Goal: Task Accomplishment & Management: Use online tool/utility

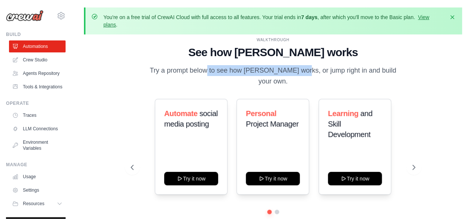
drag, startPoint x: 180, startPoint y: 77, endPoint x: 274, endPoint y: 76, distance: 94.0
click at [274, 76] on p "Try a prompt below to see how CrewAI works, or jump right in and build your own." at bounding box center [273, 76] width 252 height 22
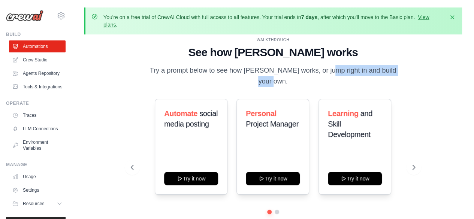
drag, startPoint x: 377, startPoint y: 76, endPoint x: 294, endPoint y: 76, distance: 83.9
click at [295, 76] on p "Try a prompt below to see how CrewAI works, or jump right in and build your own." at bounding box center [273, 76] width 252 height 22
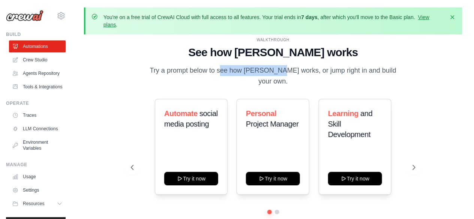
drag, startPoint x: 194, startPoint y: 76, endPoint x: 319, endPoint y: 76, distance: 124.3
click at [254, 76] on p "Try a prompt below to see how CrewAI works, or jump right in and build your own." at bounding box center [273, 76] width 252 height 22
click at [325, 76] on p "Try a prompt below to see how CrewAI works, or jump right in and build your own." at bounding box center [273, 76] width 252 height 22
click at [34, 72] on link "Agents Repository" at bounding box center [38, 73] width 57 height 12
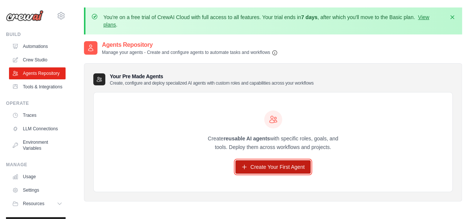
click at [270, 166] on link "Create Your First Agent" at bounding box center [272, 166] width 75 height 13
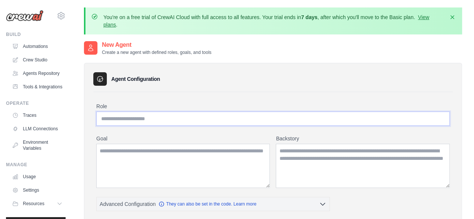
click at [197, 118] on input "Role" at bounding box center [272, 119] width 353 height 14
click at [194, 150] on textarea "Goal" at bounding box center [182, 166] width 173 height 44
click at [319, 154] on textarea "Backstory" at bounding box center [363, 166] width 174 height 44
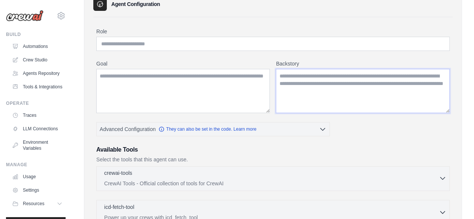
scroll to position [150, 0]
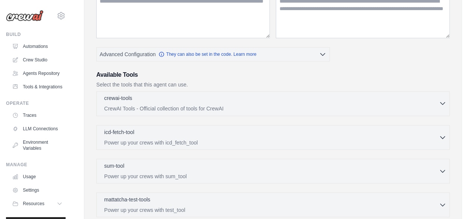
click at [272, 107] on p "CrewAI Tools - Official collection of tools for CrewAI" at bounding box center [271, 108] width 334 height 7
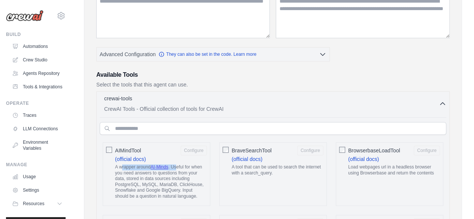
drag, startPoint x: 122, startPoint y: 163, endPoint x: 177, endPoint y: 165, distance: 54.3
click at [177, 165] on p "A wrapper around AI-Minds . Useful for when you need answers to questions from …" at bounding box center [161, 181] width 92 height 35
drag, startPoint x: 137, startPoint y: 170, endPoint x: 185, endPoint y: 170, distance: 47.5
click at [185, 170] on p "A wrapper around AI-Minds . Useful for when you need answers to questions from …" at bounding box center [161, 181] width 92 height 35
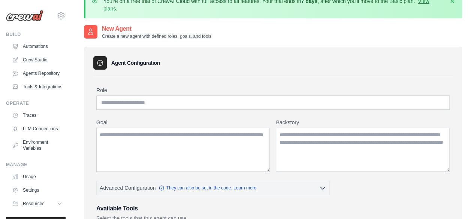
scroll to position [0, 0]
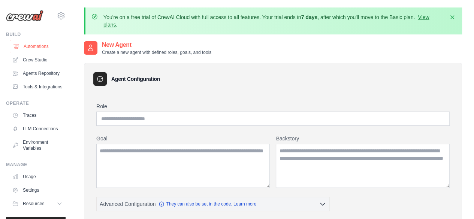
click at [40, 50] on link "Automations" at bounding box center [38, 46] width 57 height 12
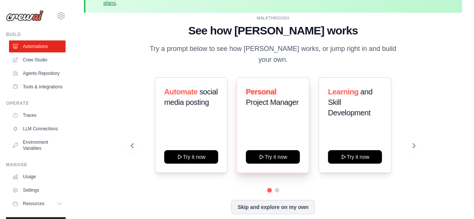
scroll to position [33, 0]
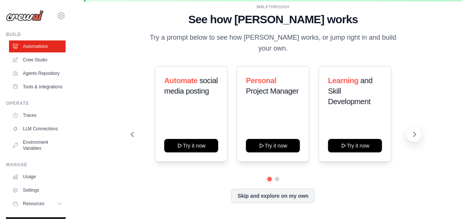
click at [413, 131] on icon at bounding box center [413, 134] width 7 height 7
click at [33, 121] on link "Traces" at bounding box center [38, 115] width 57 height 12
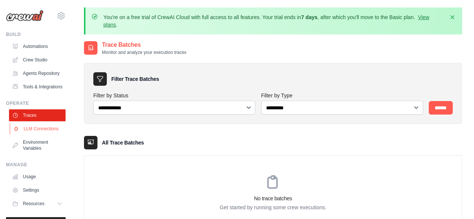
click at [31, 135] on link "LLM Connections" at bounding box center [38, 129] width 57 height 12
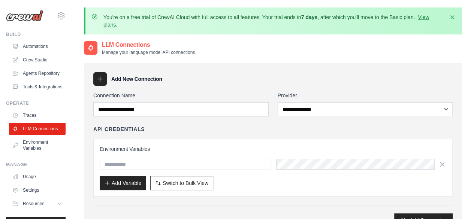
click at [29, 154] on link "Environment Variables" at bounding box center [37, 145] width 57 height 18
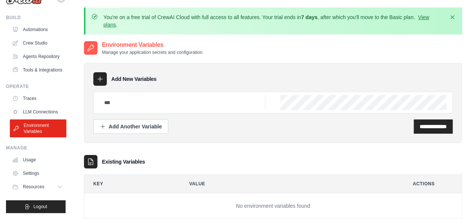
scroll to position [34, 0]
click at [29, 159] on link "Usage" at bounding box center [38, 160] width 57 height 12
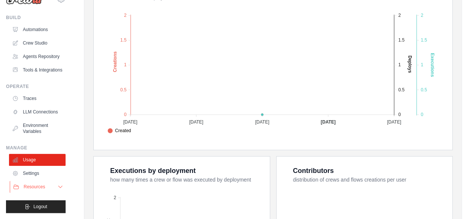
scroll to position [225, 0]
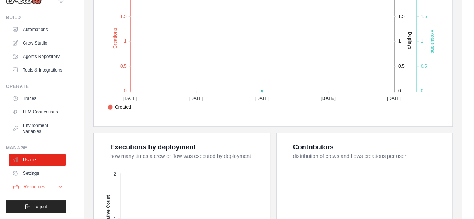
click at [43, 190] on span "Resources" at bounding box center [34, 187] width 21 height 6
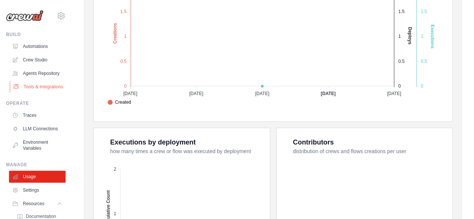
scroll to position [150, 0]
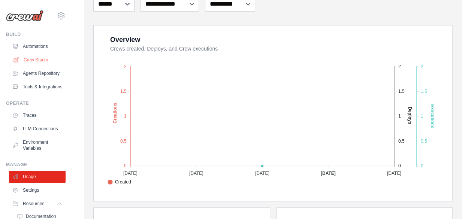
click at [38, 59] on link "Crew Studio" at bounding box center [38, 60] width 57 height 12
click at [34, 76] on link "Agents Repository" at bounding box center [38, 73] width 57 height 12
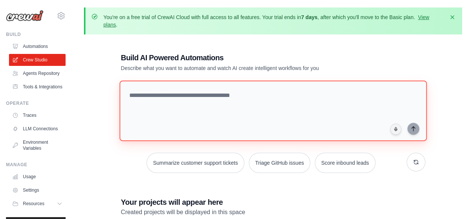
click at [235, 110] on textarea at bounding box center [272, 110] width 307 height 61
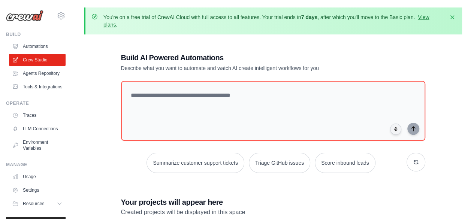
drag, startPoint x: 218, startPoint y: 15, endPoint x: 279, endPoint y: 18, distance: 61.5
click at [279, 18] on p "You're on a free trial of CrewAI Cloud with full access to all features. Your t…" at bounding box center [273, 20] width 340 height 15
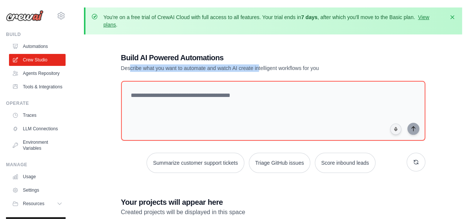
drag, startPoint x: 129, startPoint y: 71, endPoint x: 261, endPoint y: 72, distance: 132.5
click at [259, 72] on p "Describe what you want to automate and watch AI create intelligent workflows fo…" at bounding box center [247, 67] width 252 height 7
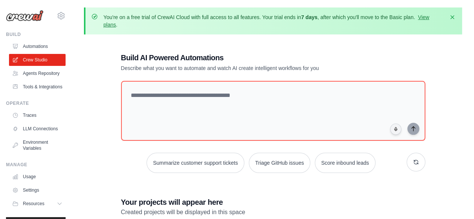
drag, startPoint x: 269, startPoint y: 72, endPoint x: 271, endPoint y: 79, distance: 7.5
click at [269, 72] on div "Build AI Powered Automations Describe what you want to automate and watch AI cr…" at bounding box center [273, 173] width 322 height 267
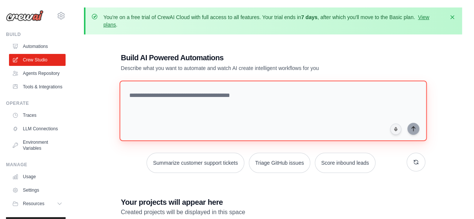
click at [267, 105] on textarea at bounding box center [272, 110] width 307 height 61
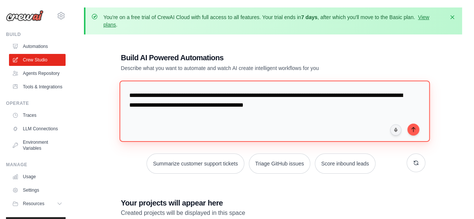
click at [191, 98] on textarea "**********" at bounding box center [274, 110] width 310 height 61
click at [192, 97] on textarea "**********" at bounding box center [274, 110] width 310 height 61
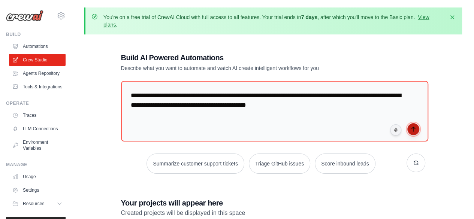
click at [411, 132] on button "submit" at bounding box center [413, 129] width 12 height 12
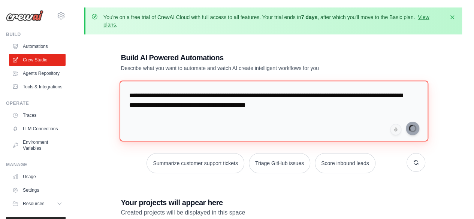
click at [262, 115] on textarea "**********" at bounding box center [273, 110] width 309 height 61
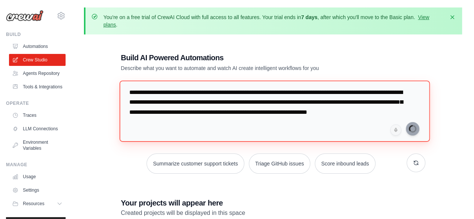
scroll to position [52, 0]
click at [227, 115] on textarea "**********" at bounding box center [274, 110] width 310 height 61
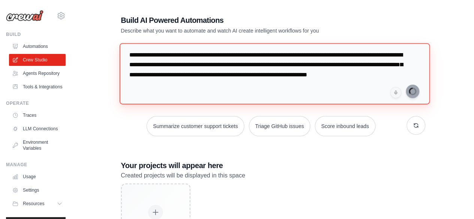
scroll to position [75, 0]
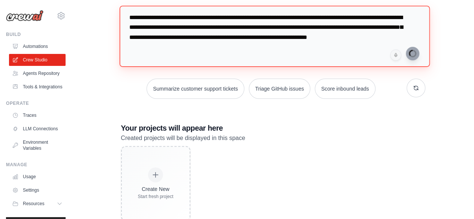
type textarea "**********"
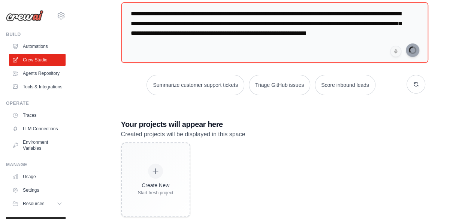
scroll to position [95, 0]
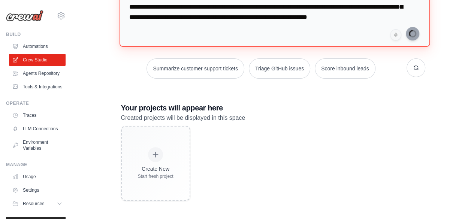
click at [256, 29] on textarea "**********" at bounding box center [274, 15] width 310 height 61
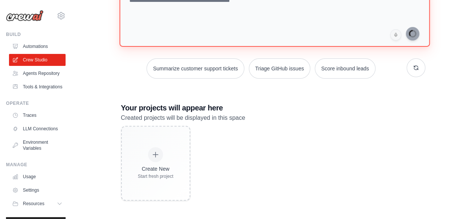
scroll to position [0, 0]
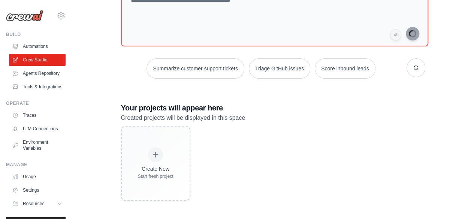
click at [343, 115] on p "Created projects will be displayed in this space" at bounding box center [273, 118] width 304 height 10
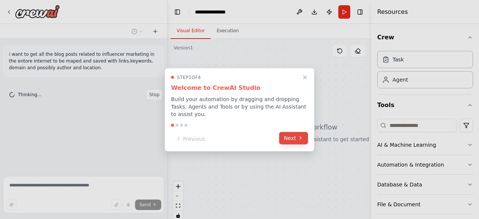
click at [289, 137] on button "Next" at bounding box center [293, 138] width 29 height 12
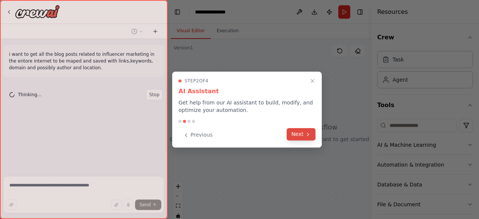
click at [297, 133] on button "Next" at bounding box center [301, 134] width 29 height 12
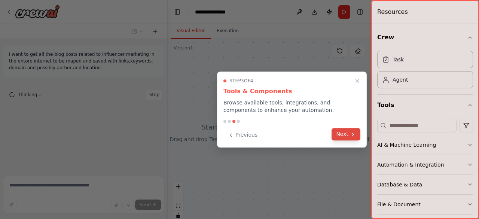
click at [335, 136] on button "Next" at bounding box center [346, 134] width 29 height 12
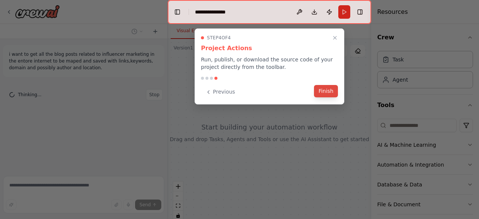
click at [322, 92] on button "Finish" at bounding box center [326, 91] width 24 height 12
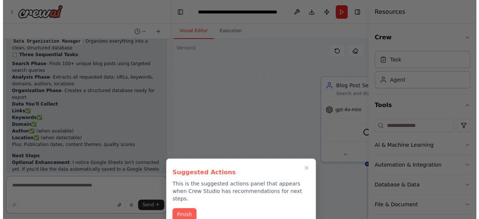
scroll to position [659, 0]
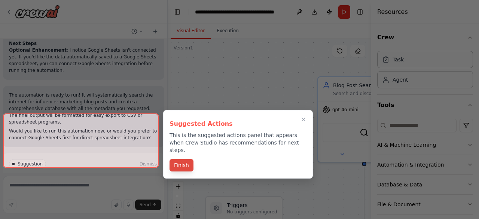
click at [176, 159] on button "Finish" at bounding box center [182, 165] width 24 height 12
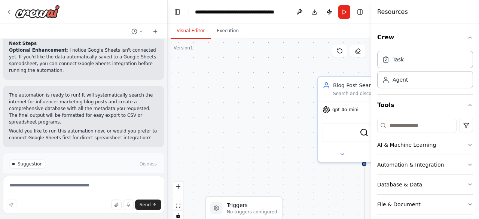
click at [80, 193] on span "Run Automation" at bounding box center [87, 196] width 36 height 6
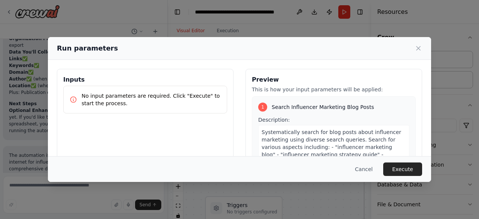
click at [134, 96] on p "No input parameters are required. Click "Execute" to start the process." at bounding box center [151, 99] width 139 height 15
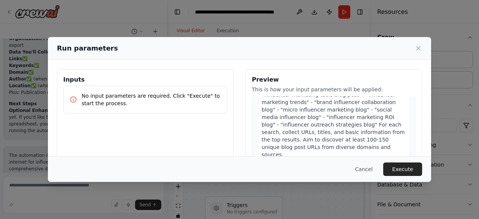
scroll to position [0, 0]
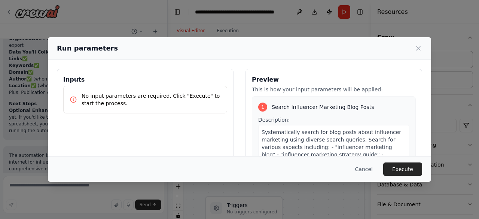
click at [322, 149] on span "Systematically search for blog posts about influencer marketing using diverse s…" at bounding box center [333, 180] width 143 height 103
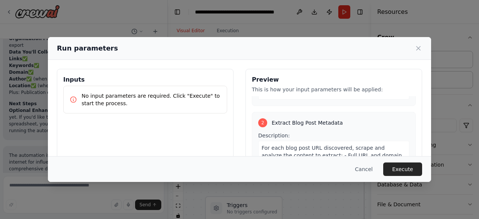
scroll to position [225, 0]
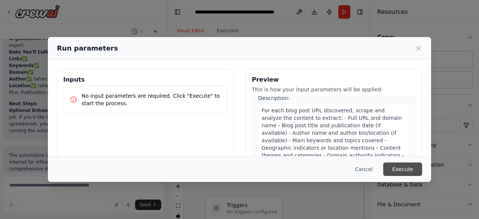
click at [398, 171] on button "Execute" at bounding box center [402, 168] width 39 height 13
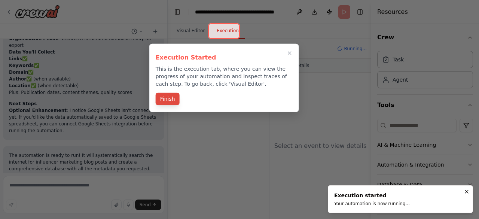
click at [168, 101] on button "Finish" at bounding box center [168, 99] width 24 height 12
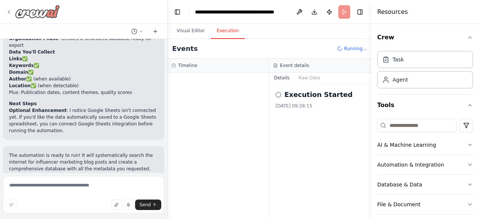
click at [9, 10] on icon at bounding box center [8, 11] width 1 height 3
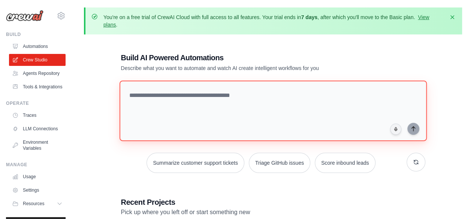
click at [280, 111] on textarea at bounding box center [272, 110] width 307 height 61
paste textarea "**********"
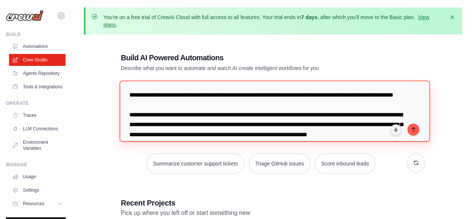
scroll to position [27, 0]
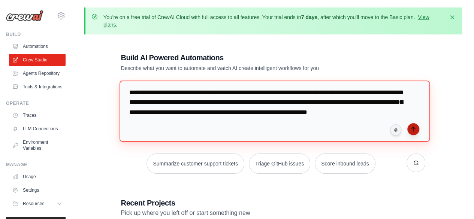
type textarea "**********"
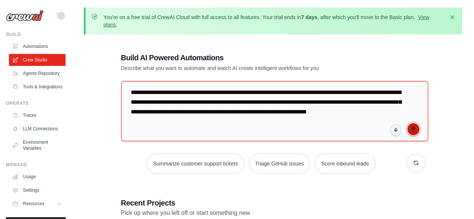
click at [413, 128] on icon "submit" at bounding box center [412, 129] width 3 height 4
click at [42, 78] on link "Agents Repository" at bounding box center [38, 73] width 57 height 12
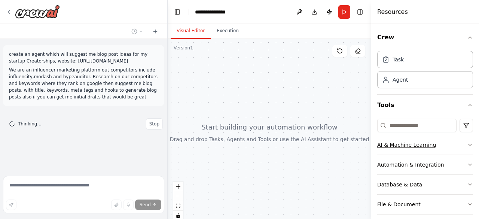
click at [467, 144] on icon "button" at bounding box center [470, 145] width 6 height 6
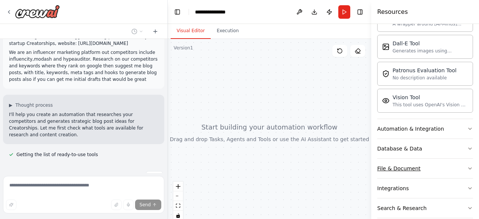
scroll to position [31, 0]
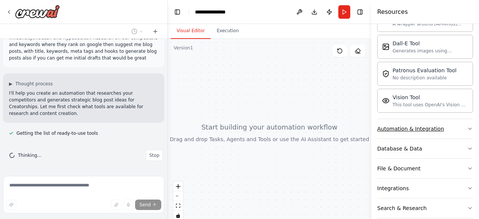
click at [467, 127] on icon "button" at bounding box center [470, 129] width 6 height 6
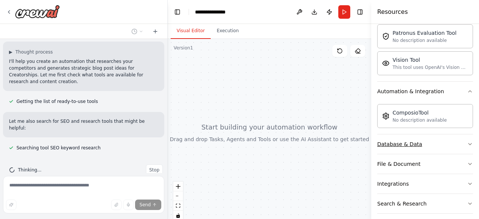
scroll to position [86, 0]
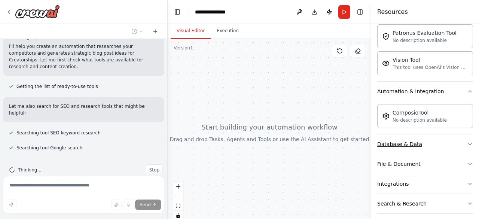
click at [467, 142] on icon "button" at bounding box center [470, 144] width 6 height 6
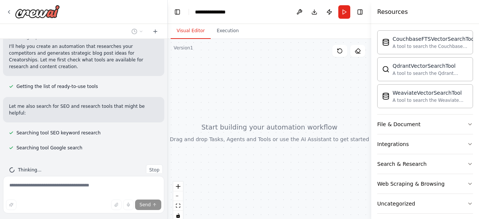
scroll to position [317, 0]
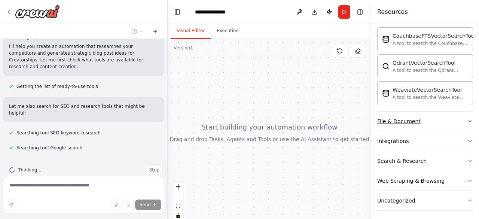
click at [469, 121] on icon "button" at bounding box center [470, 121] width 3 height 1
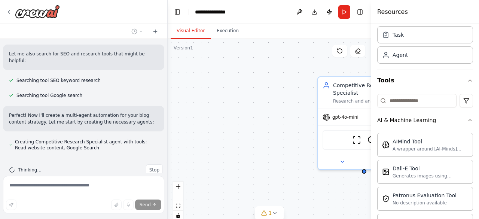
scroll to position [0, 0]
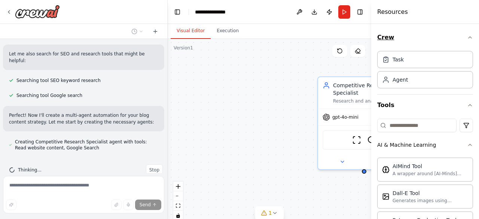
click at [465, 43] on button "Crew" at bounding box center [425, 37] width 96 height 21
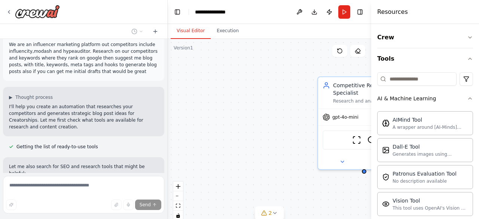
scroll to position [37, 0]
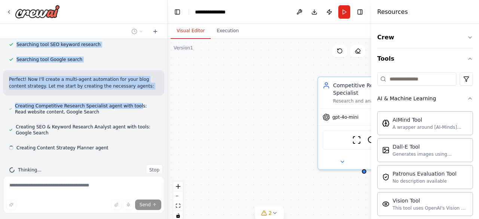
drag, startPoint x: 39, startPoint y: 94, endPoint x: 127, endPoint y: 89, distance: 87.8
click at [127, 89] on div "create an agent which will suggest me blog post ideas for my startup Creatorshi…" at bounding box center [83, 106] width 167 height 134
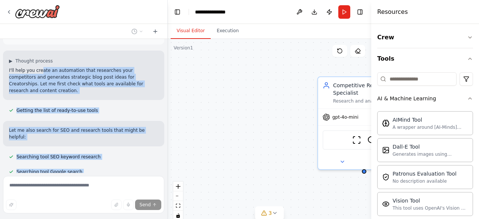
scroll to position [0, 0]
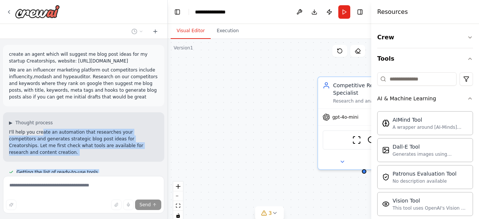
click at [115, 135] on p "I'll help you create an automation that researches your competitors and generat…" at bounding box center [83, 142] width 149 height 27
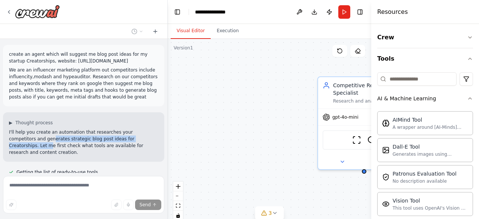
drag, startPoint x: 16, startPoint y: 137, endPoint x: 124, endPoint y: 137, distance: 107.8
click at [124, 137] on p "I'll help you create an automation that researches your competitors and generat…" at bounding box center [83, 142] width 149 height 27
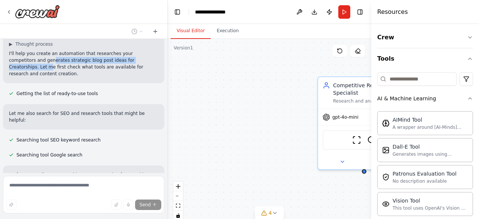
scroll to position [77, 0]
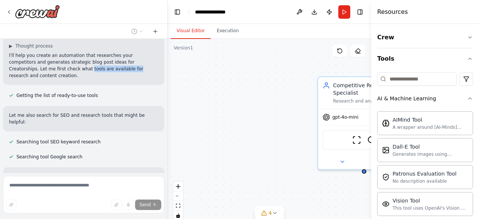
drag, startPoint x: 62, startPoint y: 67, endPoint x: 17, endPoint y: 70, distance: 44.6
click at [19, 68] on p "I'll help you create an automation that researches your competitors and generat…" at bounding box center [83, 65] width 149 height 27
drag, startPoint x: 45, startPoint y: 87, endPoint x: 57, endPoint y: 87, distance: 12.4
click at [57, 92] on span "Getting the list of ready-to-use tools" at bounding box center [57, 95] width 82 height 6
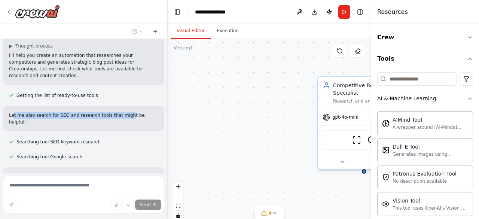
drag, startPoint x: 13, startPoint y: 105, endPoint x: 120, endPoint y: 106, distance: 107.1
click at [120, 112] on p "Let me also search for SEO and research tools that might be helpful:" at bounding box center [83, 118] width 149 height 13
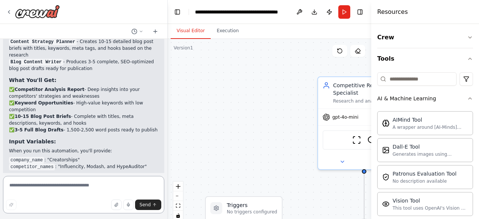
scroll to position [627, 0]
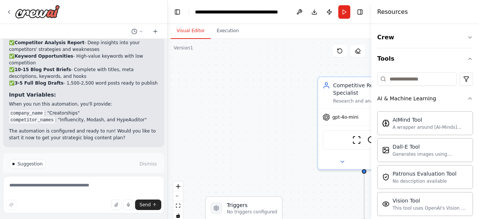
click at [74, 193] on span "Run Automation" at bounding box center [87, 196] width 36 height 6
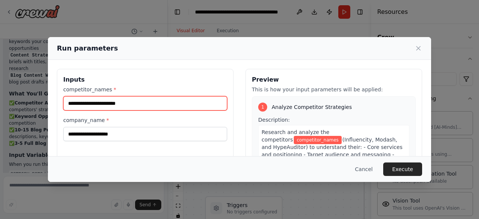
click at [131, 101] on input "competitor_names *" at bounding box center [145, 103] width 164 height 14
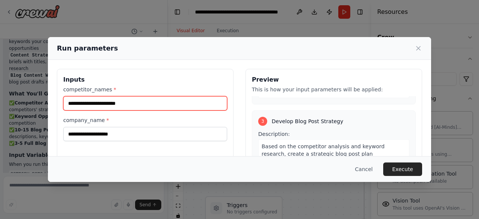
scroll to position [374, 0]
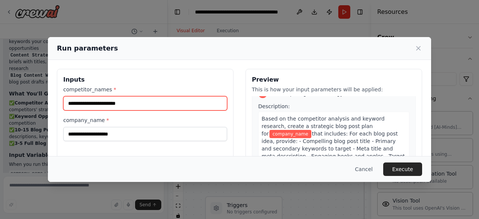
click at [159, 101] on input "competitor_names *" at bounding box center [145, 103] width 164 height 14
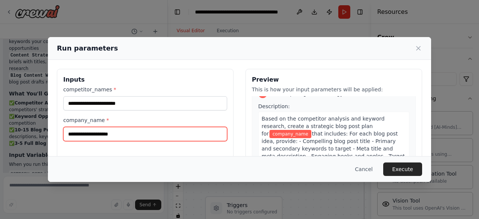
click at [137, 133] on input "company_name *" at bounding box center [145, 134] width 164 height 14
type input "**********"
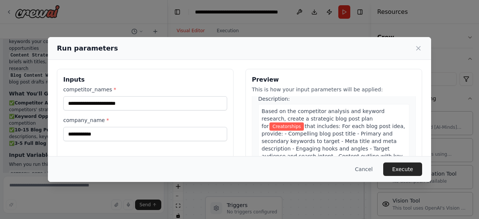
click at [151, 92] on label "competitor_names *" at bounding box center [145, 89] width 164 height 7
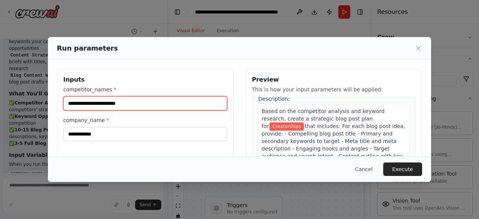
click at [151, 96] on input "competitor_names *" at bounding box center [145, 103] width 164 height 14
click at [148, 101] on input "competitor_names *" at bounding box center [145, 103] width 164 height 14
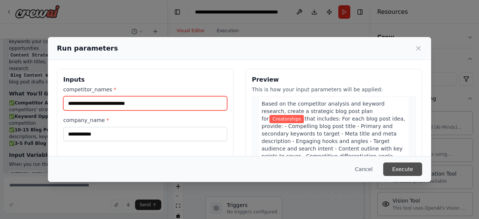
type input "**********"
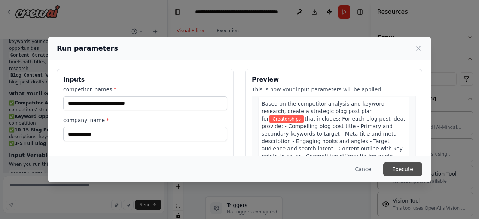
click at [411, 167] on button "Execute" at bounding box center [402, 168] width 39 height 13
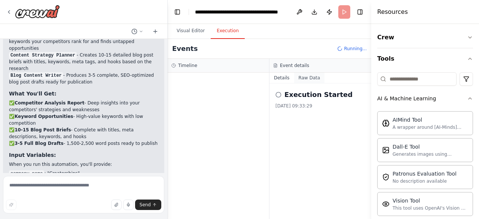
click at [302, 80] on button "Raw Data" at bounding box center [309, 78] width 31 height 10
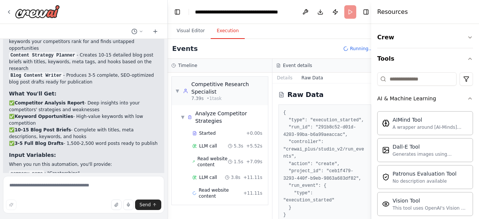
scroll to position [11, 0]
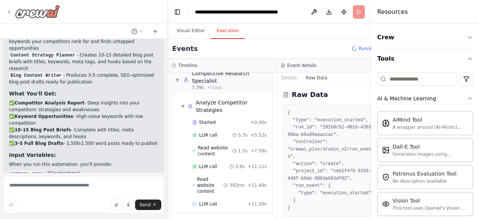
click at [9, 9] on div at bounding box center [33, 11] width 54 height 13
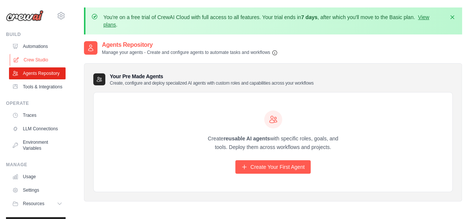
click at [31, 57] on link "Crew Studio" at bounding box center [38, 60] width 57 height 12
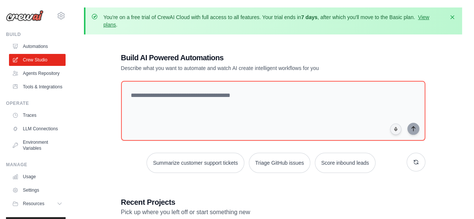
scroll to position [115, 0]
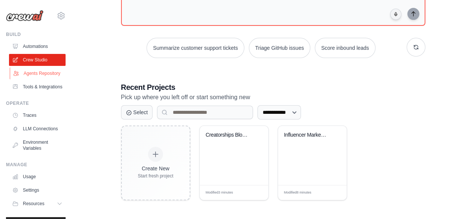
click at [37, 77] on link "Agents Repository" at bounding box center [38, 73] width 57 height 12
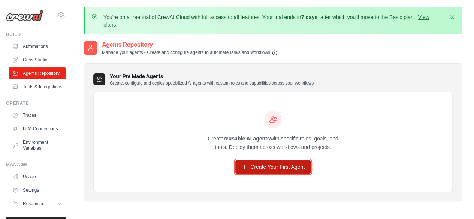
click at [263, 167] on link "Create Your First Agent" at bounding box center [272, 166] width 75 height 13
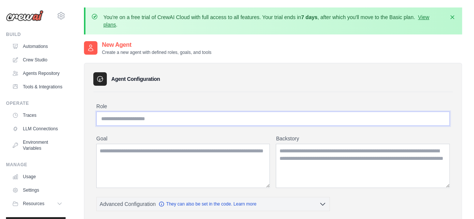
click at [159, 115] on input "Role" at bounding box center [272, 119] width 353 height 14
click at [168, 154] on textarea "Goal" at bounding box center [182, 166] width 173 height 44
click at [328, 166] on textarea "Backstory" at bounding box center [363, 166] width 174 height 44
click at [223, 167] on textarea "Goal" at bounding box center [182, 166] width 173 height 44
click at [358, 175] on textarea "Backstory" at bounding box center [363, 166] width 174 height 44
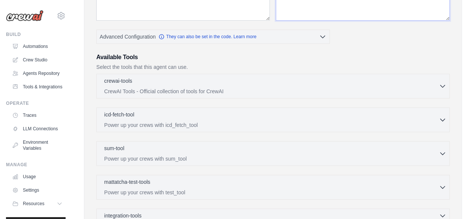
scroll to position [82, 0]
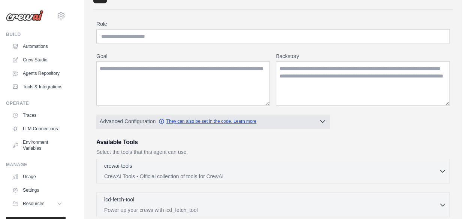
click at [216, 120] on link "They can also be set in the code. Learn more" at bounding box center [207, 121] width 98 height 6
